Goal: Task Accomplishment & Management: Use online tool/utility

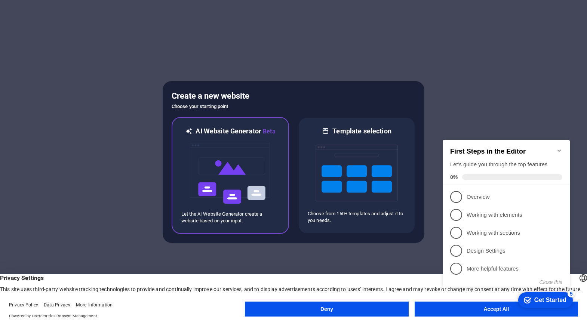
click at [269, 177] on img at bounding box center [230, 173] width 82 height 75
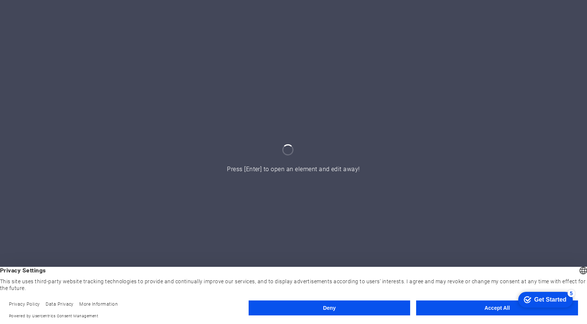
click at [472, 312] on button "Accept All" at bounding box center [497, 307] width 162 height 15
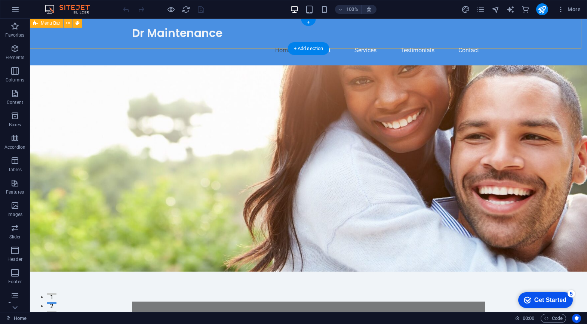
click at [514, 43] on div "Dr Maintenance Home About Services Testimonials Contact" at bounding box center [308, 42] width 557 height 47
click at [74, 24] on button at bounding box center [77, 23] width 9 height 9
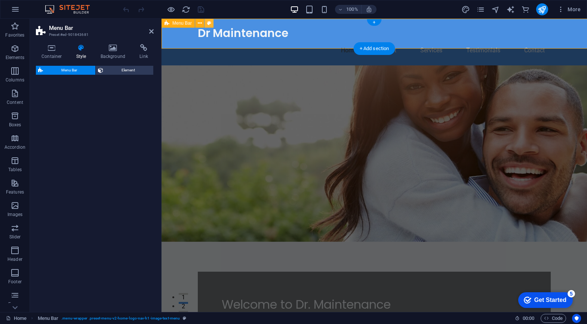
select select "rem"
select select "preset-menu-v2-home-logo-nav-h1-image-text-menu"
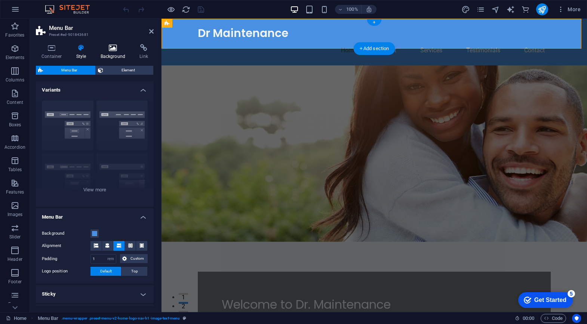
click at [113, 52] on h4 "Background" at bounding box center [114, 52] width 39 height 16
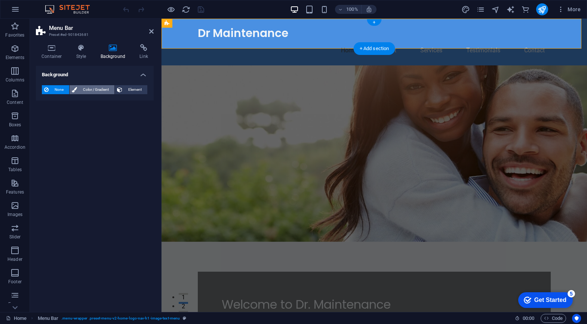
click at [83, 91] on span "Color / Gradient" at bounding box center [95, 89] width 33 height 9
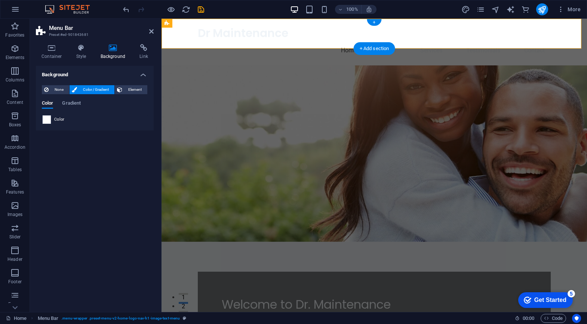
click at [49, 121] on span at bounding box center [47, 119] width 8 height 8
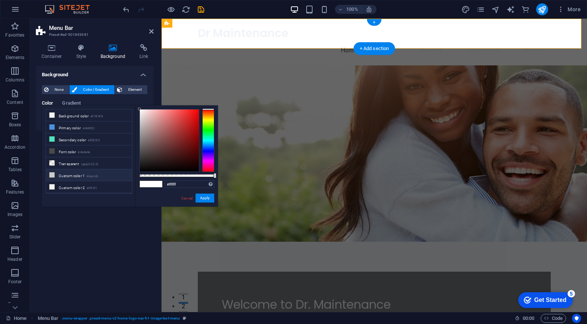
click at [84, 176] on li "Custom color 1 #cacccb" at bounding box center [89, 175] width 86 height 12
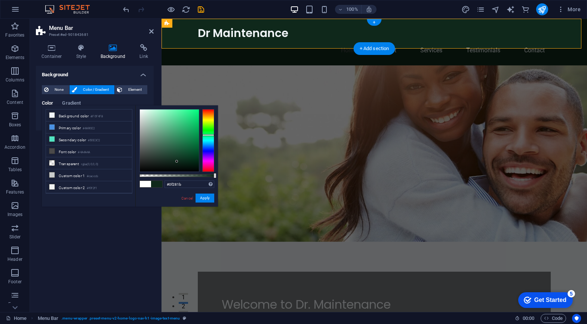
drag, startPoint x: 177, startPoint y: 151, endPoint x: 182, endPoint y: 159, distance: 9.2
click at [177, 161] on div at bounding box center [169, 140] width 59 height 62
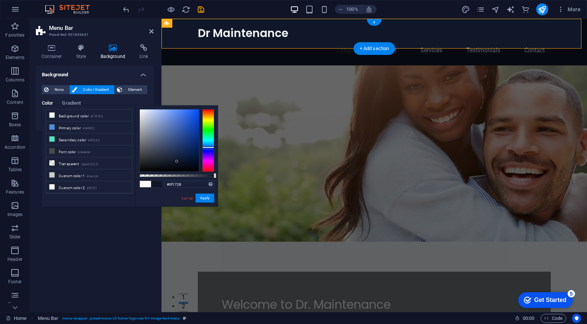
drag, startPoint x: 208, startPoint y: 152, endPoint x: 210, endPoint y: 147, distance: 4.7
click at [210, 147] on div at bounding box center [208, 140] width 12 height 63
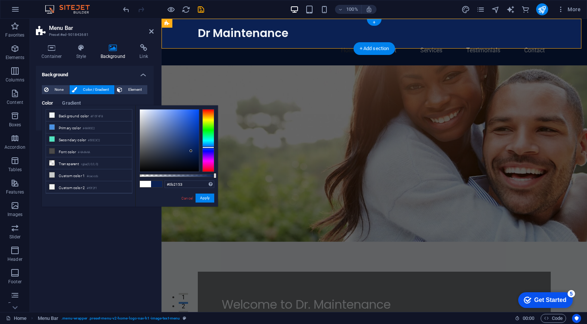
drag, startPoint x: 187, startPoint y: 136, endPoint x: 191, endPoint y: 151, distance: 15.9
click at [191, 151] on div at bounding box center [169, 140] width 59 height 62
click at [198, 197] on button "Apply" at bounding box center [204, 198] width 19 height 9
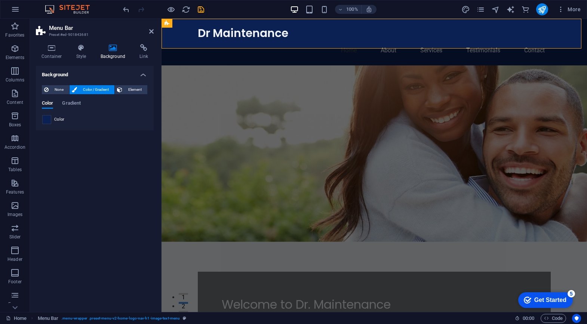
click at [46, 121] on span at bounding box center [47, 119] width 8 height 8
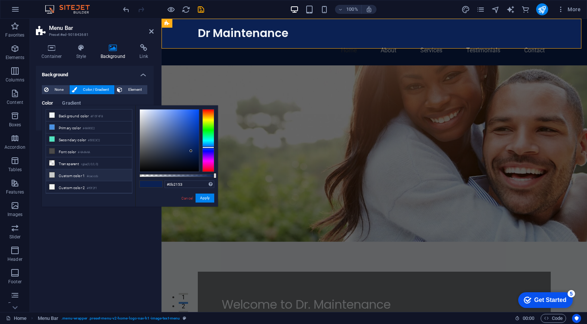
click at [90, 175] on small "#cacccb" at bounding box center [92, 176] width 11 height 5
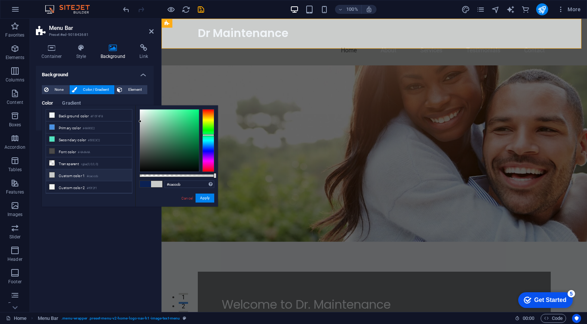
click at [144, 184] on span at bounding box center [145, 184] width 11 height 6
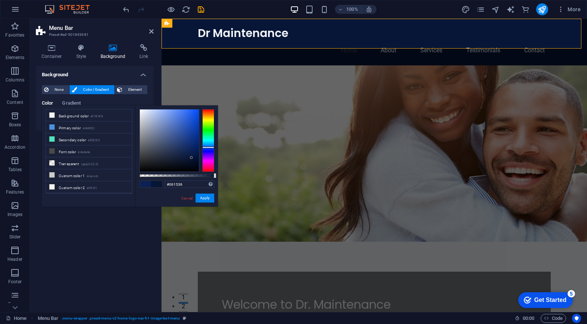
type input "#061434"
drag, startPoint x: 191, startPoint y: 151, endPoint x: 191, endPoint y: 158, distance: 7.5
click at [191, 158] on div at bounding box center [191, 158] width 3 height 3
click at [201, 197] on button "Apply" at bounding box center [204, 198] width 19 height 9
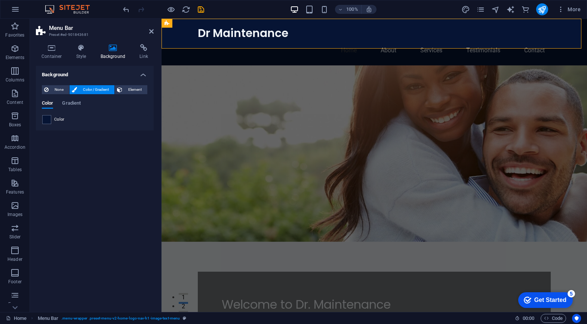
click at [105, 164] on div "Background None Color / Gradient Element Stretch background to full-width Color…" at bounding box center [95, 186] width 118 height 240
click at [272, 65] on figure at bounding box center [373, 153] width 425 height 176
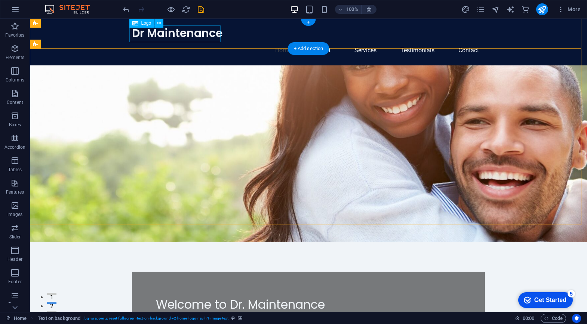
click at [201, 34] on div "Dr Maintenance" at bounding box center [308, 33] width 353 height 17
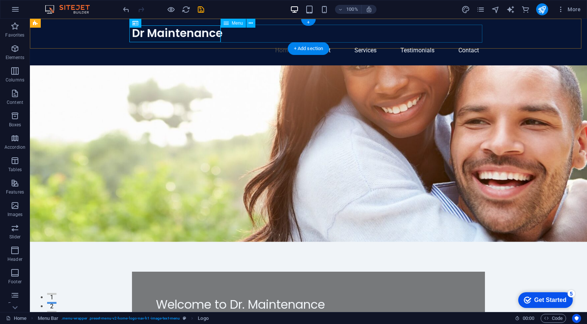
click at [272, 41] on nav "Home About Services Testimonials Contact" at bounding box center [308, 50] width 353 height 18
click at [308, 84] on figure at bounding box center [308, 153] width 557 height 176
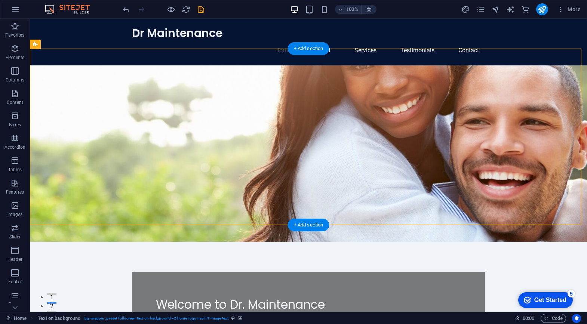
click at [415, 174] on figure at bounding box center [308, 153] width 557 height 176
click at [403, 149] on figure at bounding box center [308, 153] width 557 height 176
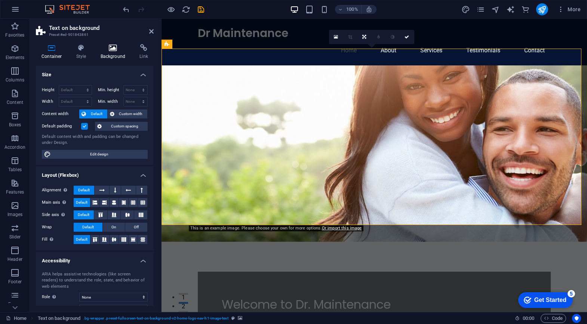
click at [114, 51] on icon at bounding box center [113, 47] width 36 height 7
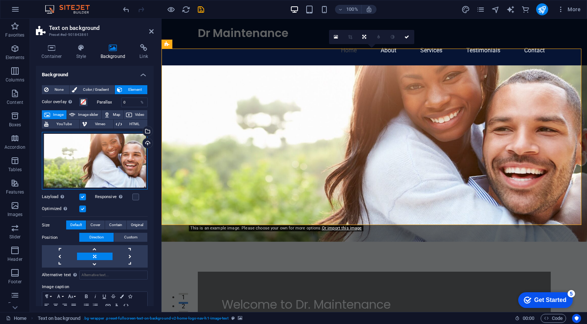
click at [122, 151] on div "Drag files here, click to choose files or select files from Files or our free s…" at bounding box center [95, 161] width 106 height 58
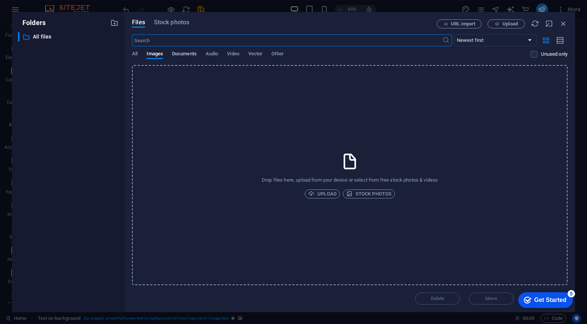
click at [175, 53] on span "Documents" at bounding box center [184, 54] width 25 height 10
click at [158, 54] on span "Images" at bounding box center [154, 54] width 16 height 10
click at [169, 39] on input "text" at bounding box center [287, 40] width 310 height 12
click at [174, 22] on span "Stock photos" at bounding box center [171, 22] width 35 height 9
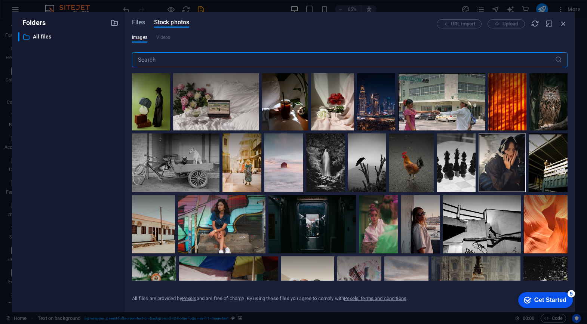
click at [313, 64] on input "text" at bounding box center [343, 59] width 423 height 15
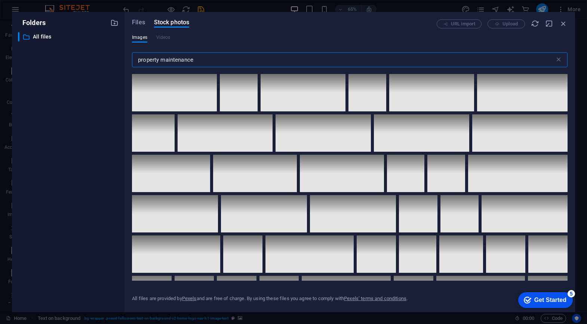
scroll to position [2545, 0]
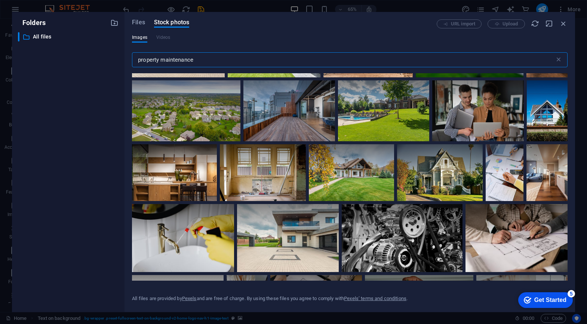
drag, startPoint x: 226, startPoint y: 62, endPoint x: 132, endPoint y: 59, distance: 93.8
click at [132, 59] on input "property maintenance" at bounding box center [343, 59] width 423 height 15
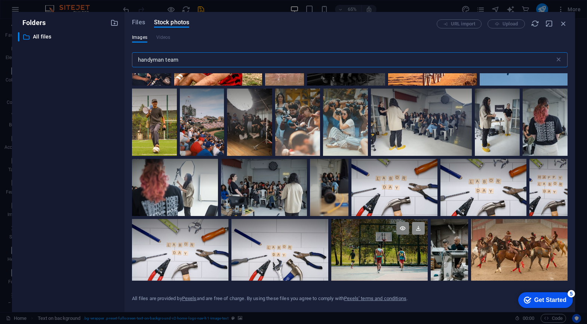
scroll to position [0, 0]
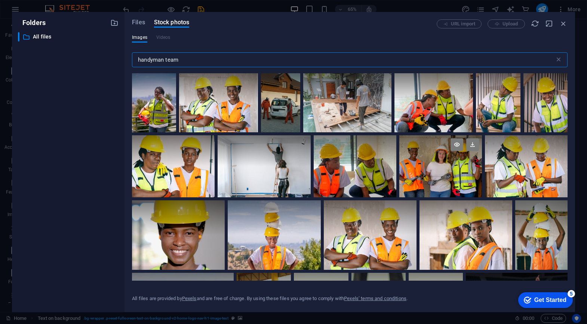
type input "handyman team"
click at [438, 182] on div at bounding box center [440, 166] width 83 height 62
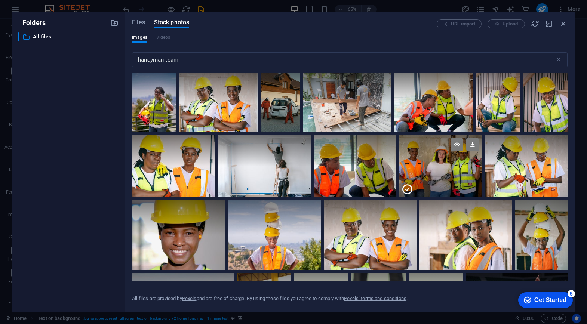
click at [409, 189] on icon at bounding box center [407, 189] width 12 height 12
click at [410, 188] on div at bounding box center [440, 166] width 83 height 62
click at [469, 147] on icon at bounding box center [472, 144] width 13 height 13
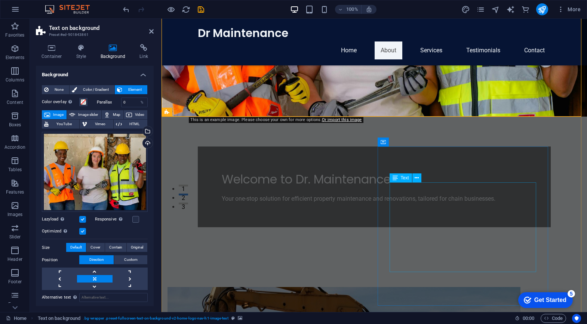
scroll to position [147, 0]
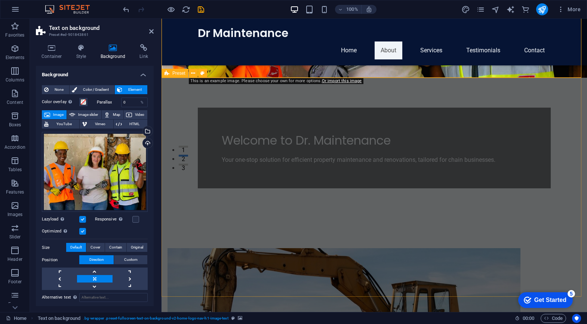
click at [334, 248] on figure at bounding box center [343, 327] width 353 height 159
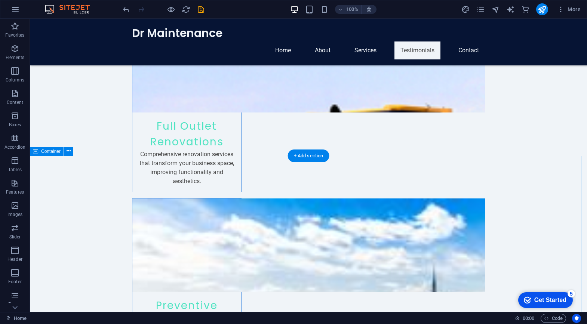
scroll to position [1855, 0]
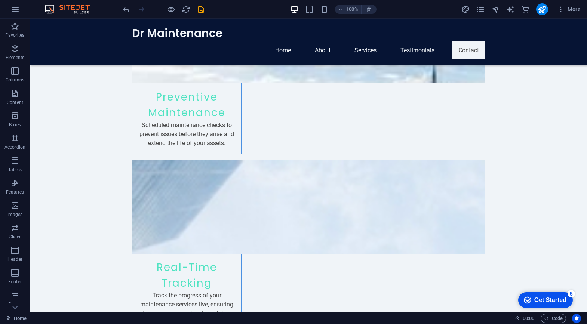
click at [553, 302] on div "Get Started" at bounding box center [550, 300] width 32 height 7
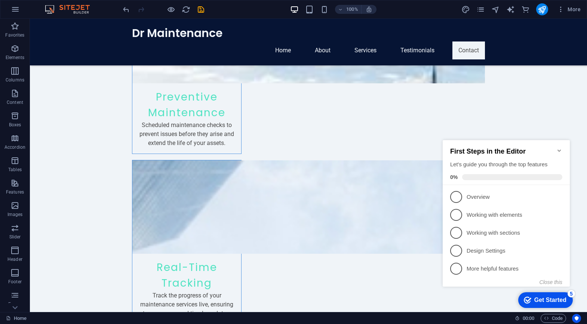
click at [558, 149] on icon "Minimize checklist" at bounding box center [558, 150] width 3 height 2
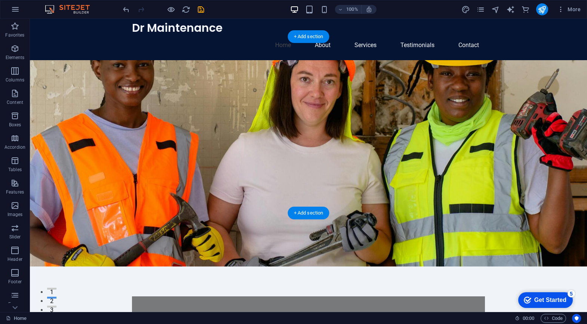
scroll to position [12, 0]
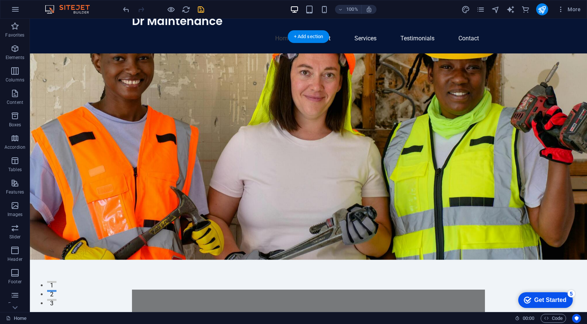
click at [203, 11] on icon "save" at bounding box center [201, 9] width 9 height 9
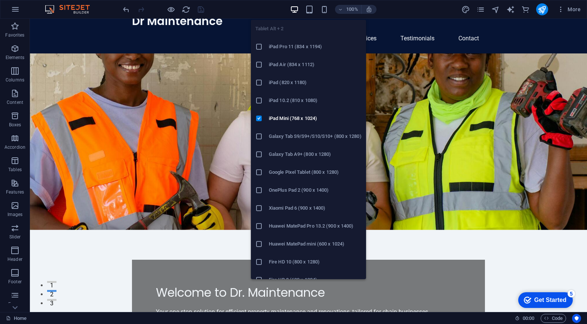
click at [302, 49] on h6 "iPad Pro 11 (834 x 1194)" at bounding box center [315, 46] width 93 height 9
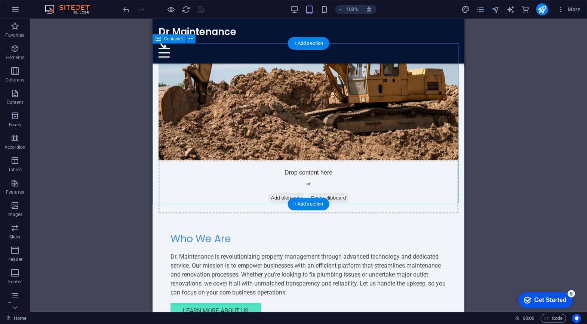
scroll to position [763, 0]
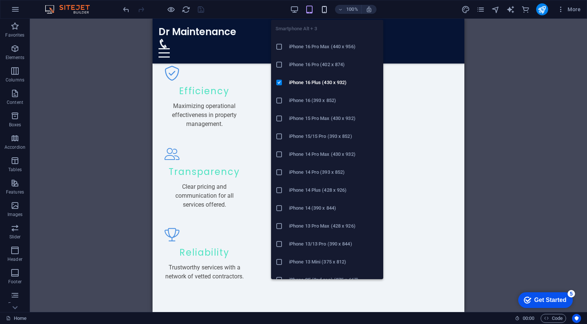
click at [327, 10] on icon "button" at bounding box center [324, 9] width 9 height 9
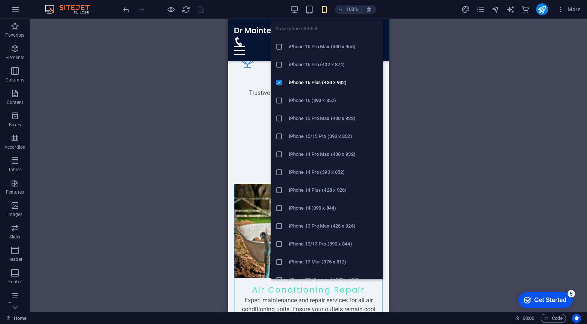
click at [333, 51] on li "iPhone 16 Pro Max (440 x 956)" at bounding box center [327, 47] width 112 height 18
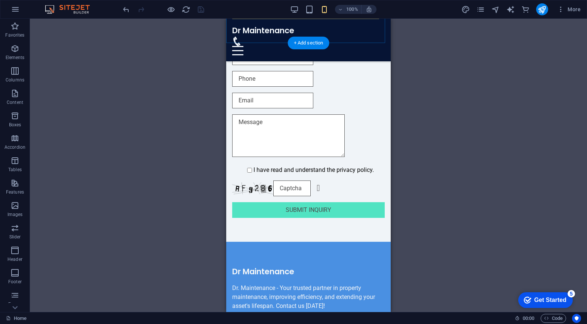
scroll to position [3015, 0]
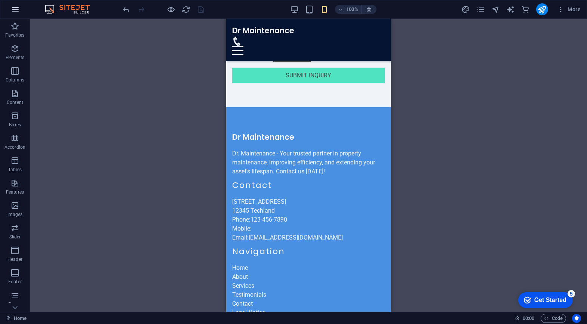
click at [15, 9] on icon "button" at bounding box center [15, 9] width 9 height 9
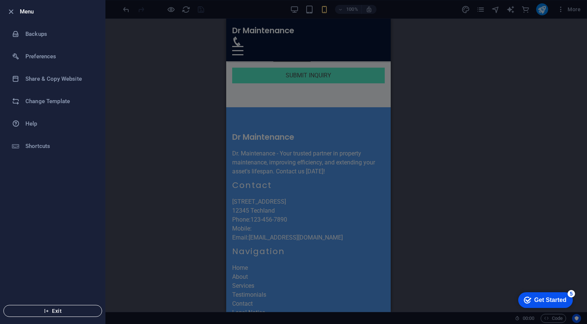
click at [67, 314] on button "Exit" at bounding box center [52, 311] width 99 height 12
